Goal: Task Accomplishment & Management: Complete application form

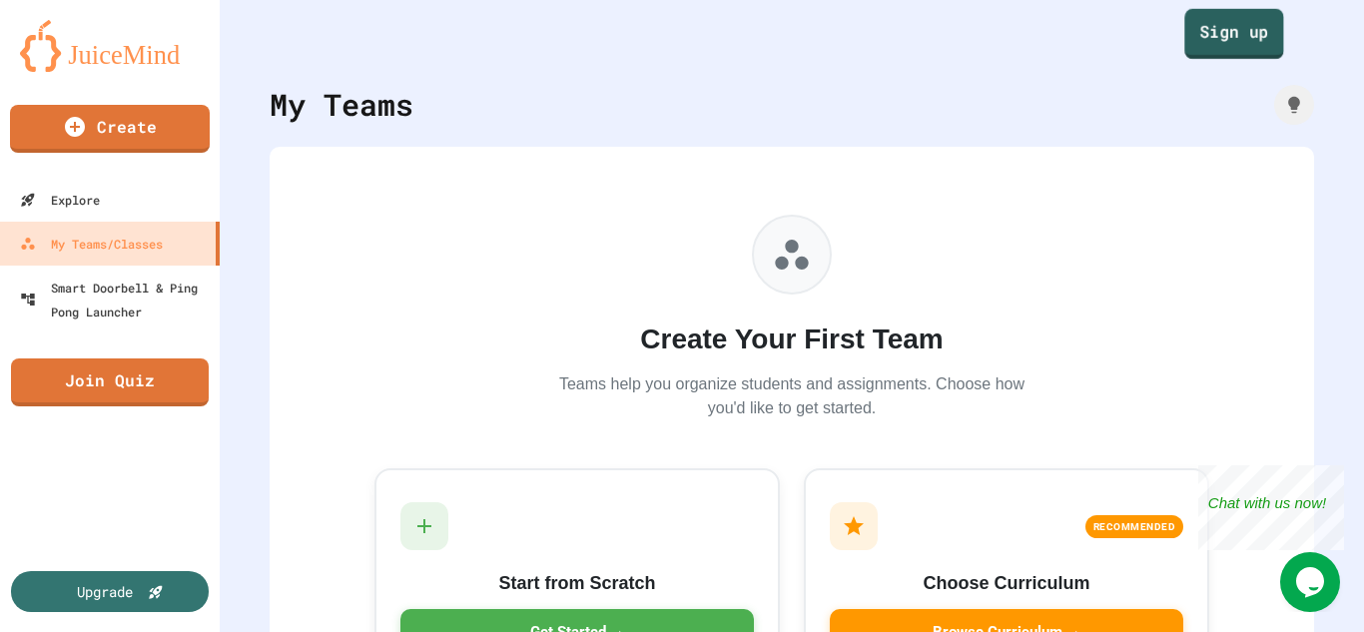
click at [1198, 20] on link "Sign up" at bounding box center [1234, 34] width 99 height 50
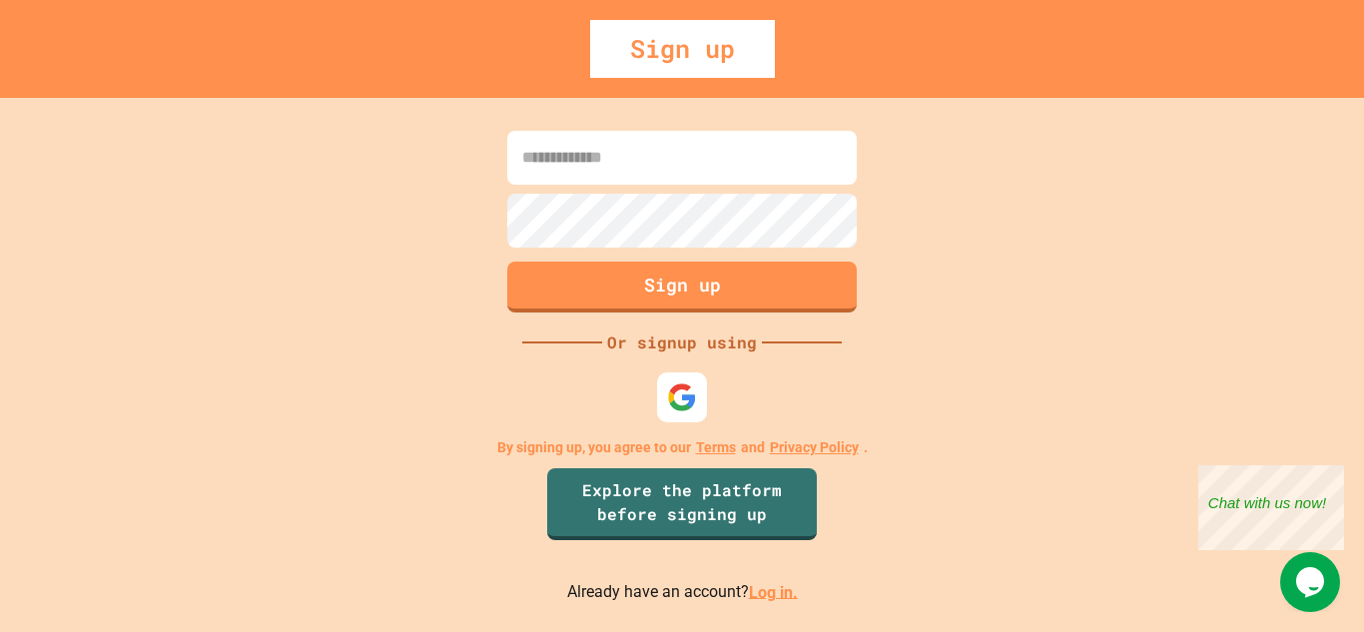
click at [759, 600] on link "Log in." at bounding box center [773, 591] width 49 height 19
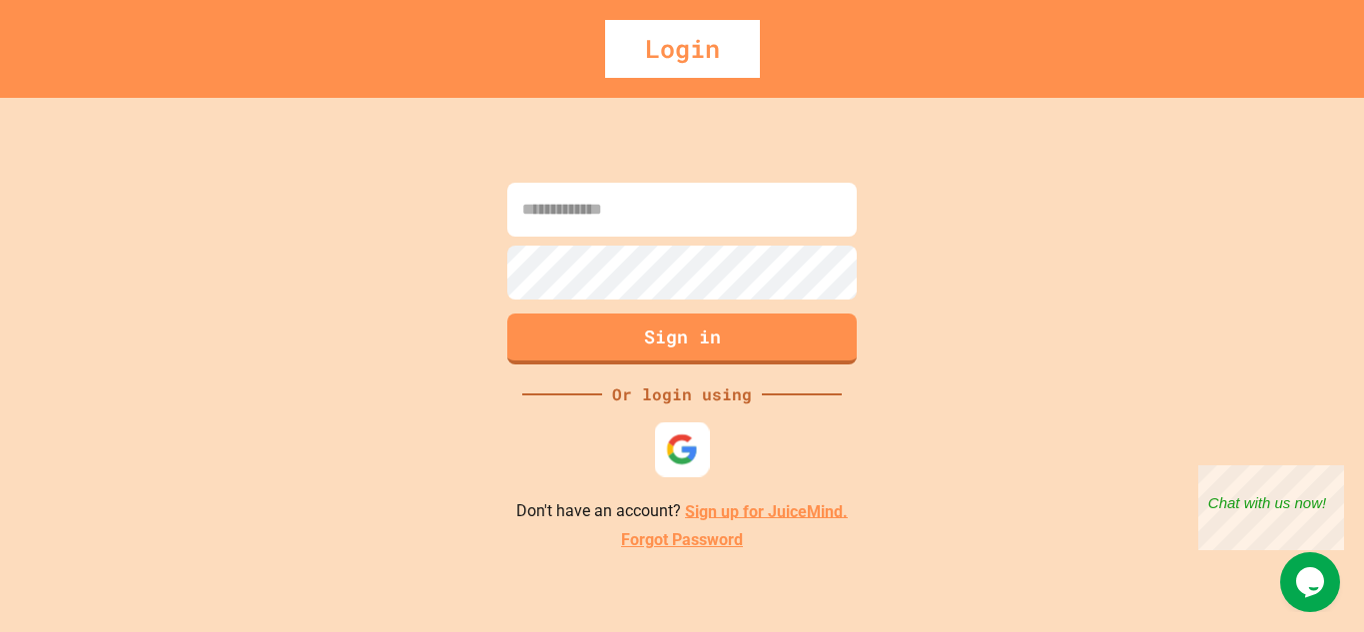
click at [671, 440] on img at bounding box center [682, 449] width 33 height 33
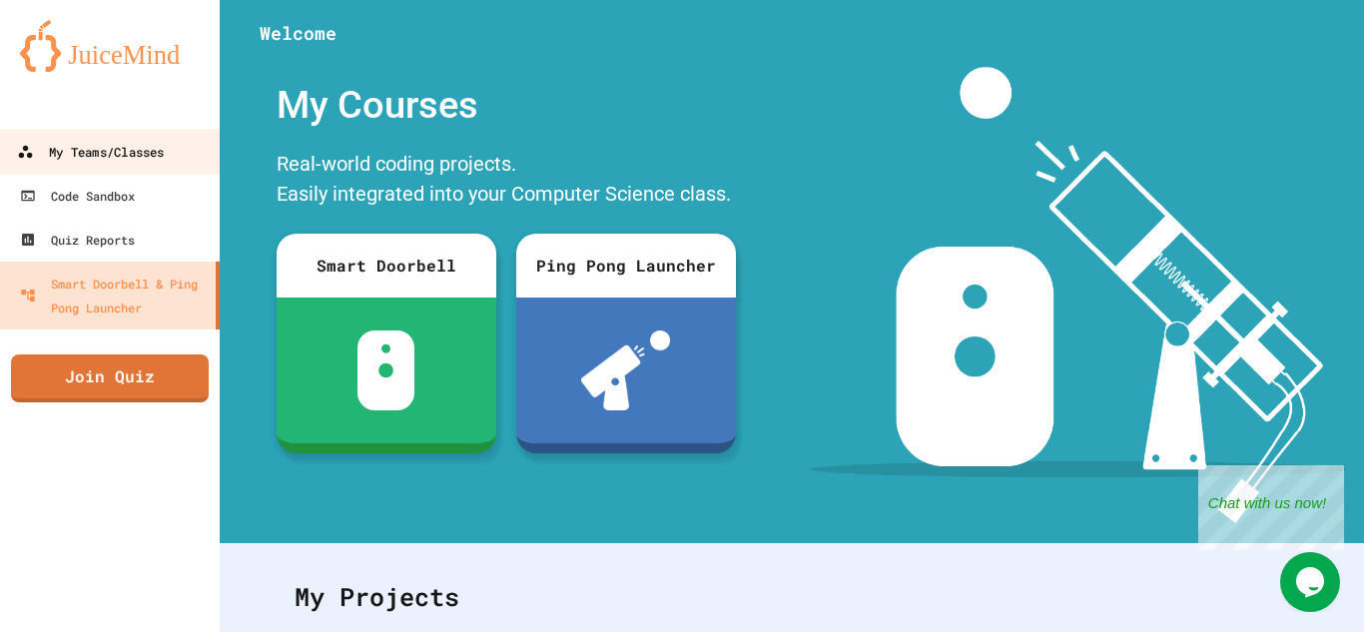
click at [130, 142] on div "My Teams/Classes" at bounding box center [90, 152] width 147 height 25
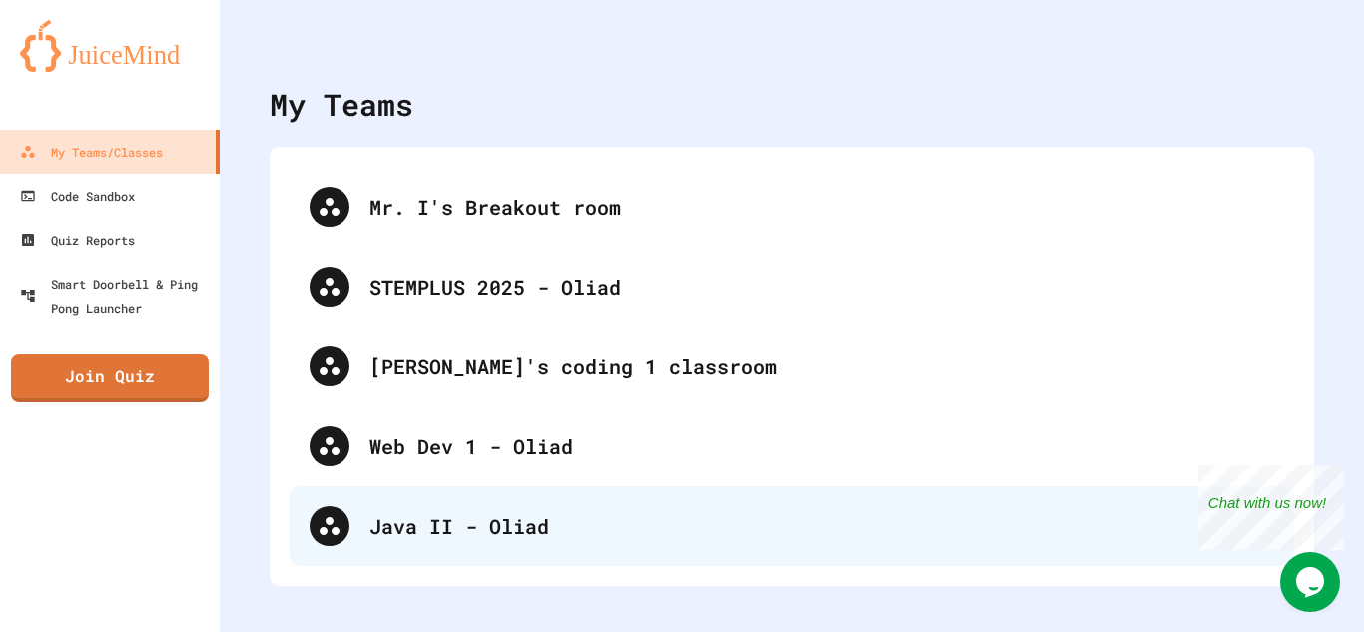
click at [485, 530] on div "Java II - Oliad" at bounding box center [822, 526] width 905 height 30
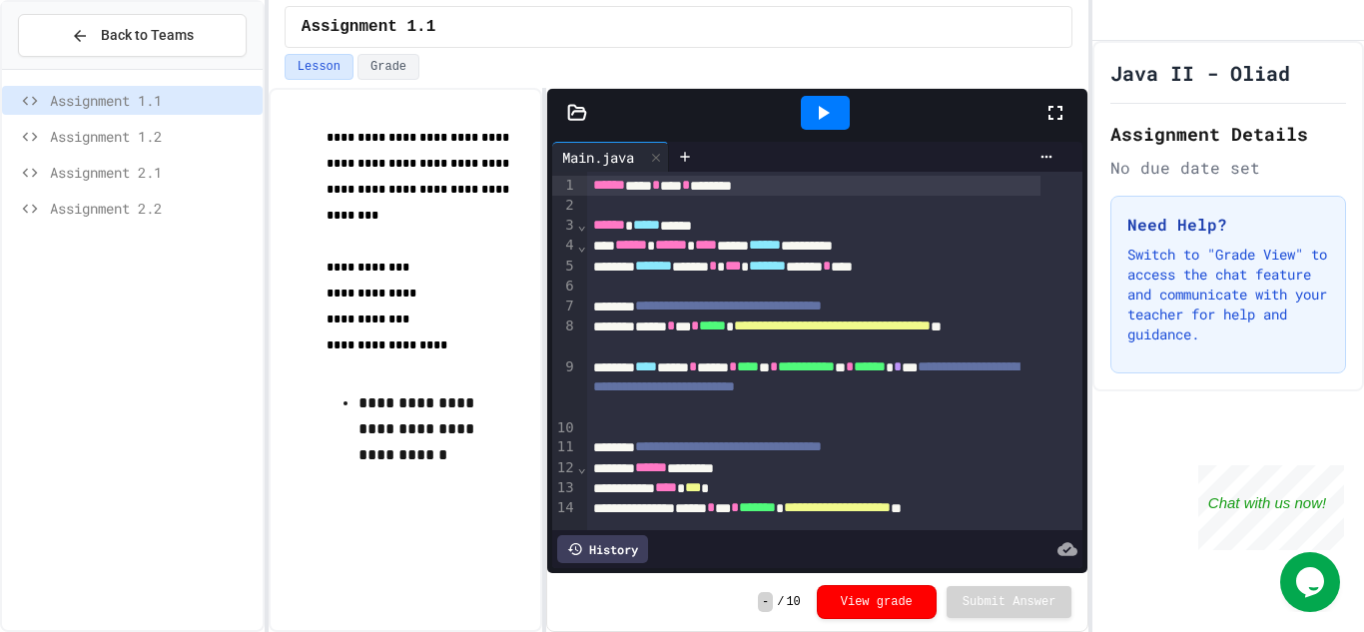
click at [159, 177] on span "Assignment 2.1" at bounding box center [152, 172] width 205 height 21
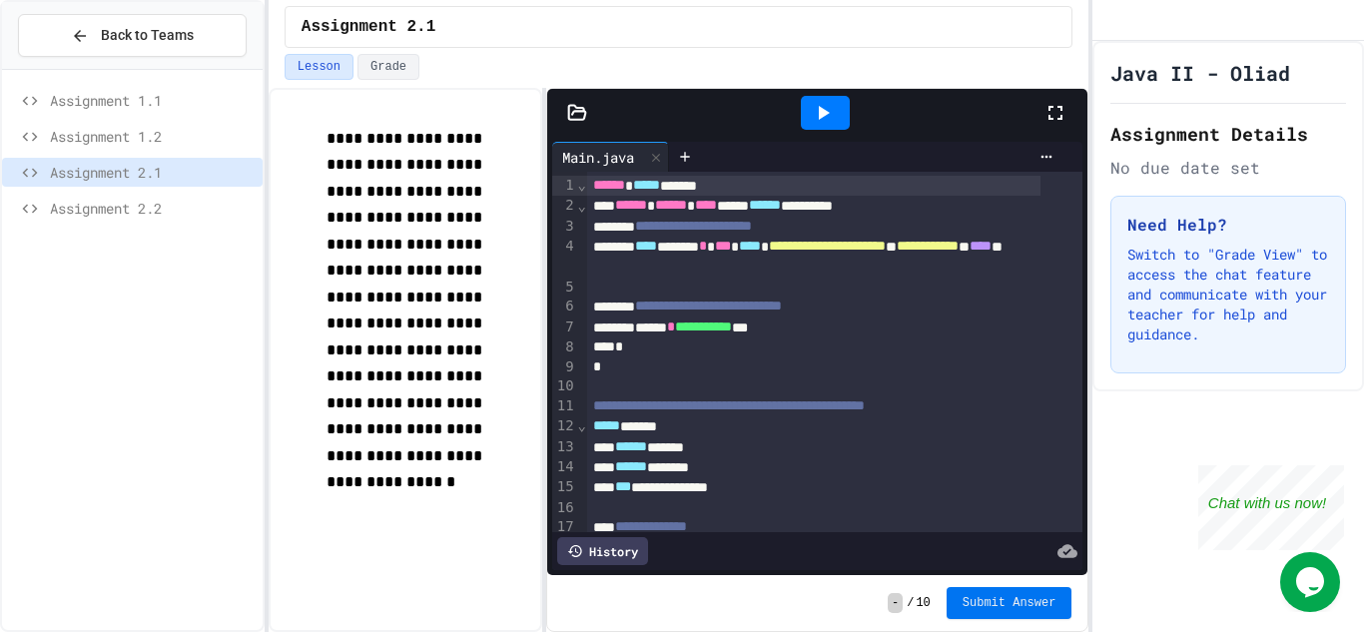
click at [1004, 600] on span "Submit Answer" at bounding box center [1010, 603] width 94 height 16
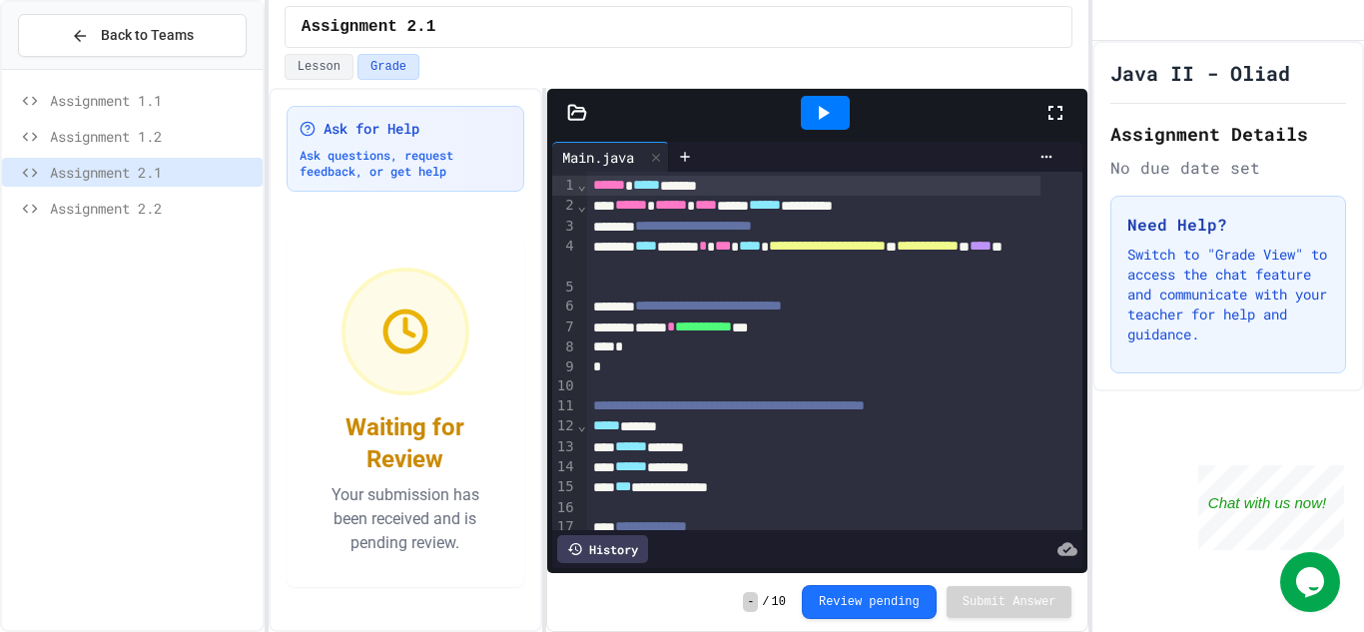
click at [143, 207] on span "Assignment 2.2" at bounding box center [152, 208] width 205 height 21
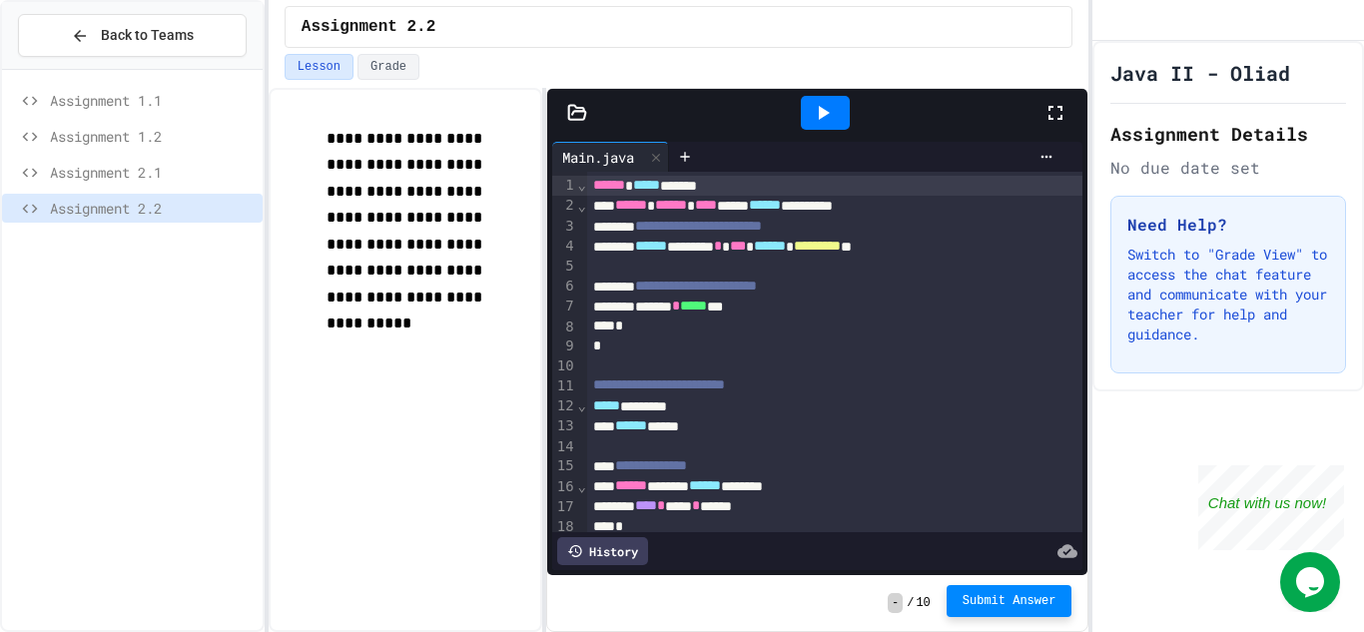
click at [1041, 609] on button "Submit Answer" at bounding box center [1010, 601] width 126 height 32
